Goal: Find specific page/section: Find specific page/section

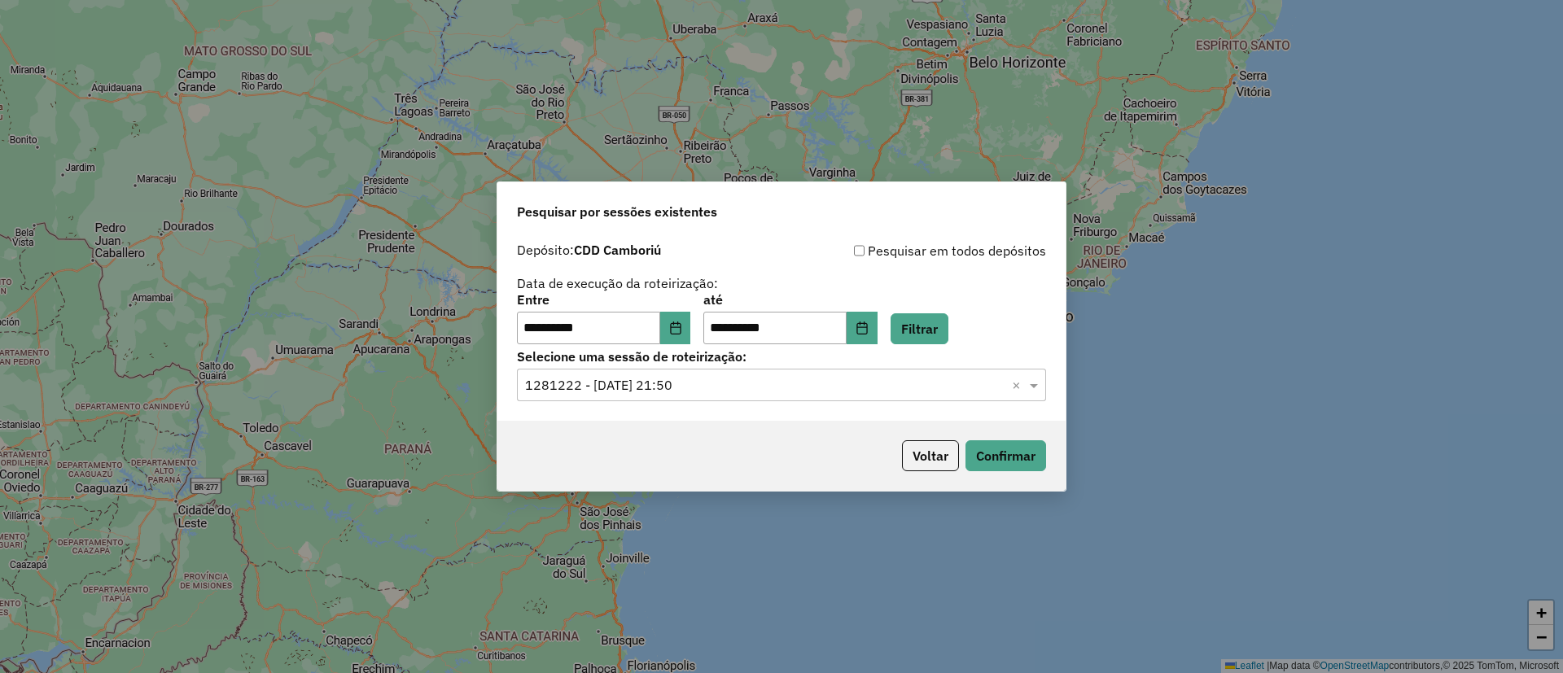
click at [498, 97] on div "**********" at bounding box center [781, 336] width 1563 height 673
click at [979, 104] on div "**********" at bounding box center [781, 336] width 1563 height 673
